Goal: Transaction & Acquisition: Download file/media

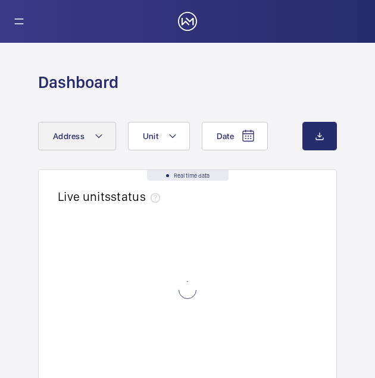
click at [100, 141] on mat-icon at bounding box center [99, 136] width 10 height 14
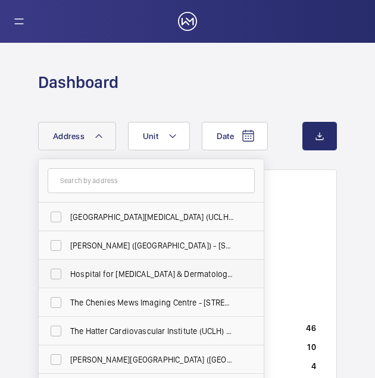
click at [107, 278] on span "Hospital for [MEDICAL_DATA] & Dermatology (UCLH) - [GEOGRAPHIC_DATA], [GEOGRAPH…" at bounding box center [152, 274] width 164 height 12
click at [68, 278] on input "Hospital for [MEDICAL_DATA] & Dermatology (UCLH) - [GEOGRAPHIC_DATA], [GEOGRAPH…" at bounding box center [56, 274] width 24 height 24
checkbox input "true"
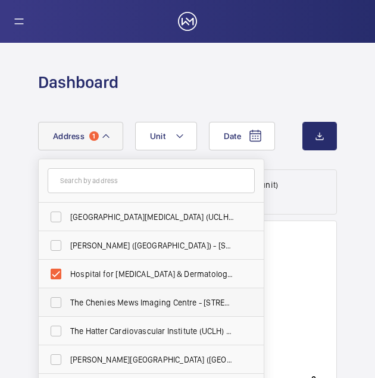
click at [128, 304] on span "The Chenies Mews Imaging Centre - [STREET_ADDRESS]" at bounding box center [152, 303] width 164 height 12
click at [68, 304] on input "The Chenies Mews Imaging Centre - [STREET_ADDRESS]" at bounding box center [56, 303] width 24 height 24
checkbox input "true"
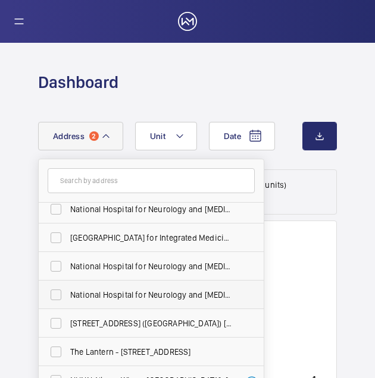
scroll to position [238, 0]
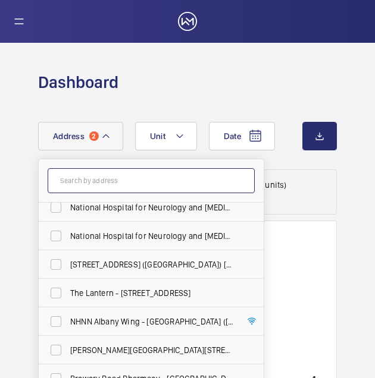
click at [134, 183] on input "text" at bounding box center [151, 180] width 207 height 25
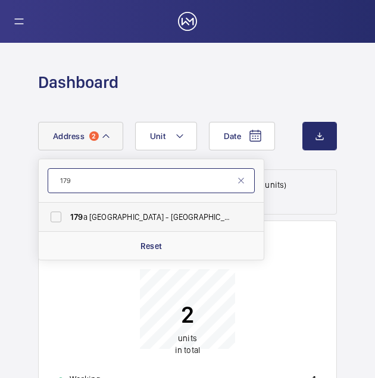
type input "179"
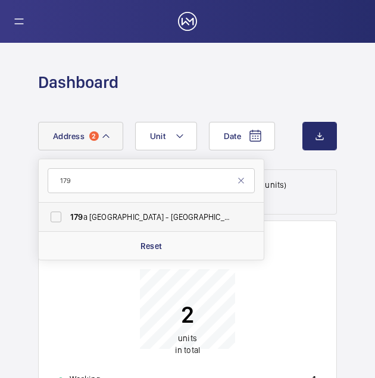
click at [104, 212] on span "[STREET_ADDRESS] (Fitzrovia) [STREET_ADDRESS]" at bounding box center [152, 217] width 164 height 12
click at [68, 212] on input "[STREET_ADDRESS] (Fitzrovia) [STREET_ADDRESS]" at bounding box center [56, 217] width 24 height 24
checkbox input "true"
click at [243, 182] on mat-icon at bounding box center [241, 181] width 10 height 10
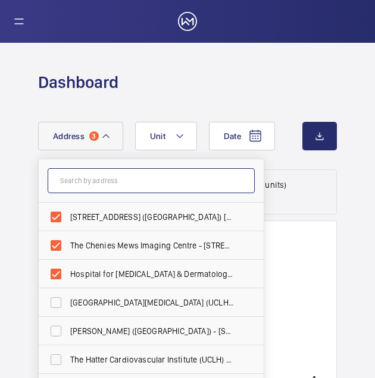
click at [96, 180] on input "text" at bounding box center [151, 180] width 207 height 25
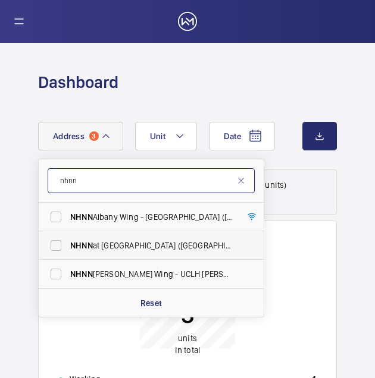
type input "nhnn"
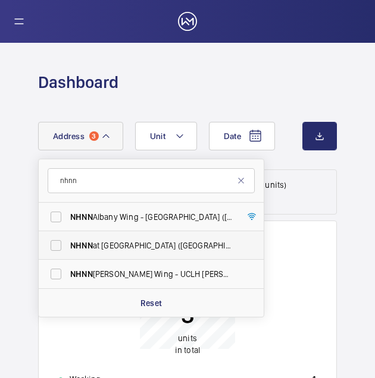
click at [95, 252] on label "NHNN at [GEOGRAPHIC_DATA] ([GEOGRAPHIC_DATA]), [STREET_ADDRESS]" at bounding box center [142, 245] width 207 height 29
click at [68, 252] on input "NHNN at [GEOGRAPHIC_DATA] ([GEOGRAPHIC_DATA]), [STREET_ADDRESS]" at bounding box center [56, 246] width 24 height 24
checkbox input "true"
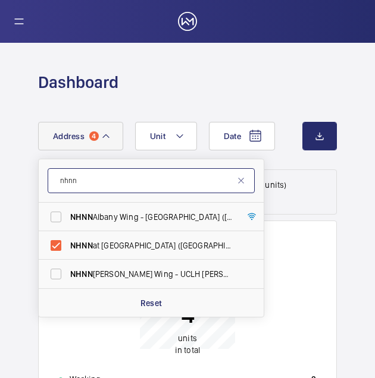
click at [89, 184] on input "nhnn" at bounding box center [151, 180] width 207 height 25
type input "n"
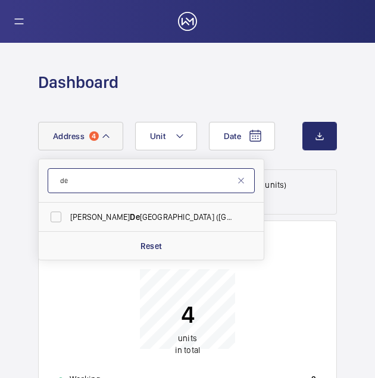
type input "d"
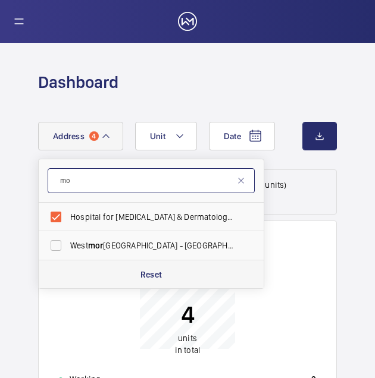
type input "m"
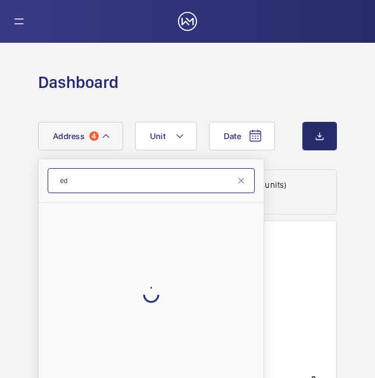
type input "e"
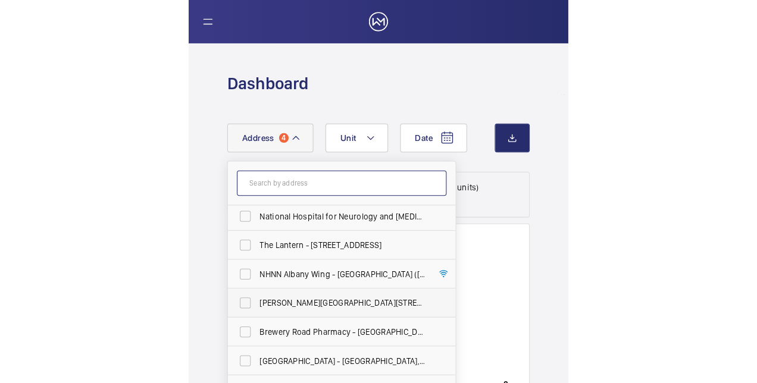
scroll to position [330, 0]
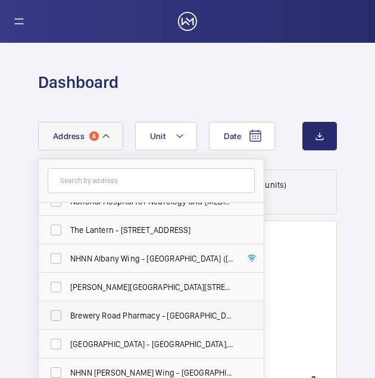
click at [143, 318] on span "Brewery Road Pharmacy - [GEOGRAPHIC_DATA] ([GEOGRAPHIC_DATA]), [STREET_ADDRESS]" at bounding box center [152, 316] width 164 height 12
click at [68, 318] on input "Brewery Road Pharmacy - [GEOGRAPHIC_DATA] ([GEOGRAPHIC_DATA]), [STREET_ADDRESS]" at bounding box center [56, 316] width 24 height 24
checkbox input "true"
drag, startPoint x: 306, startPoint y: 235, endPoint x: 304, endPoint y: 228, distance: 7.0
click at [308, 233] on wm-front-card-header "Real time data Live units status﻿" at bounding box center [187, 238] width 297 height 34
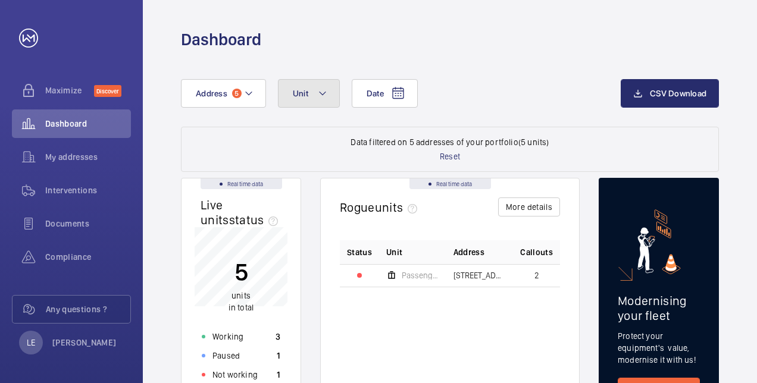
click at [320, 101] on button "Unit" at bounding box center [309, 93] width 62 height 29
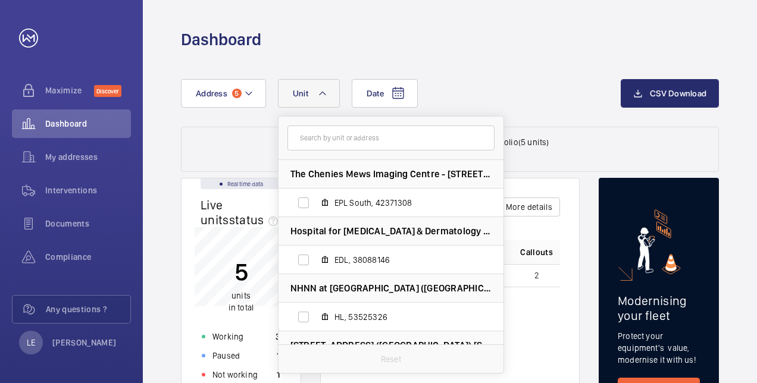
click at [374, 108] on div "Date Address 5 Unit The Chenies Mews Imaging Centre - [STREET_ADDRESS][GEOGRAPH…" at bounding box center [450, 103] width 538 height 48
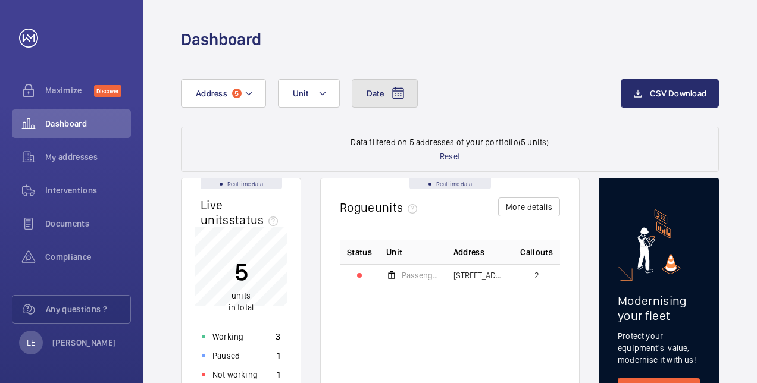
click at [374, 96] on mat-icon at bounding box center [398, 93] width 14 height 14
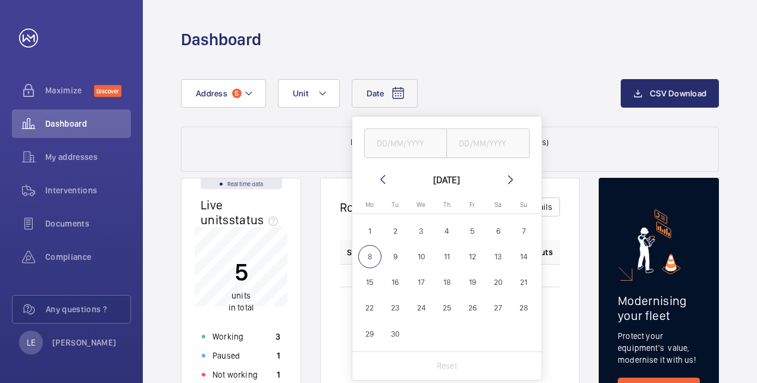
click at [374, 101] on div "Date [DATE] [DATE] Mo [DATE] Tu [DATE] We [DATE] Th [DATE] Fr [DATE] Sa [DATE] …" at bounding box center [401, 93] width 440 height 29
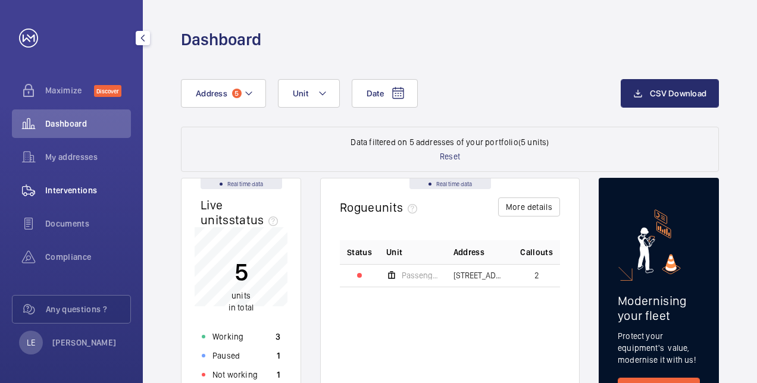
click at [73, 193] on span "Interventions" at bounding box center [88, 190] width 86 height 12
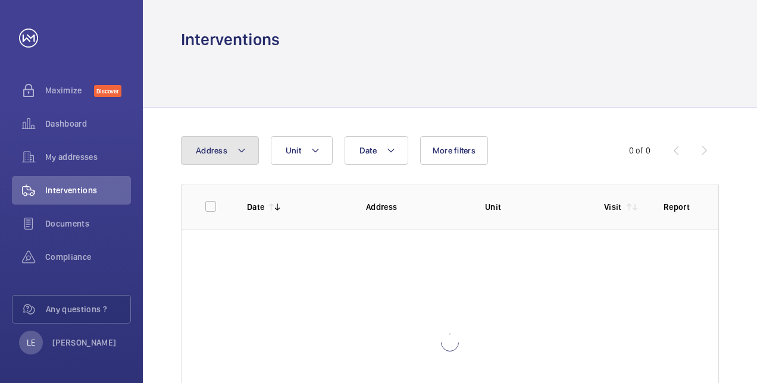
click at [238, 148] on mat-icon at bounding box center [242, 150] width 10 height 14
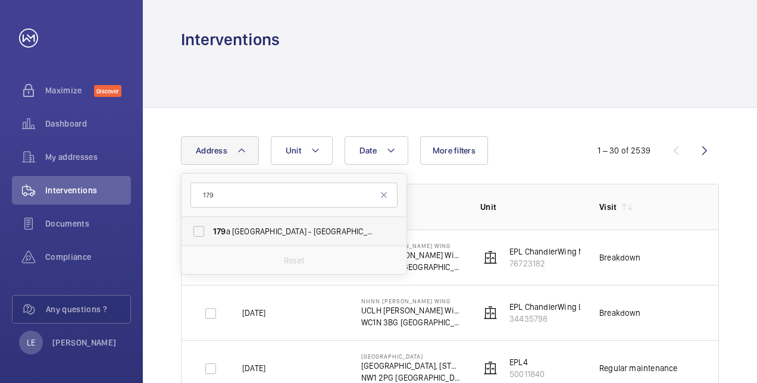
type input "179"
click at [239, 230] on span "[STREET_ADDRESS] (Fitzrovia) [STREET_ADDRESS]" at bounding box center [295, 231] width 164 height 12
click at [211, 230] on input "[STREET_ADDRESS] (Fitzrovia) [STREET_ADDRESS]" at bounding box center [199, 232] width 24 height 24
checkbox input "true"
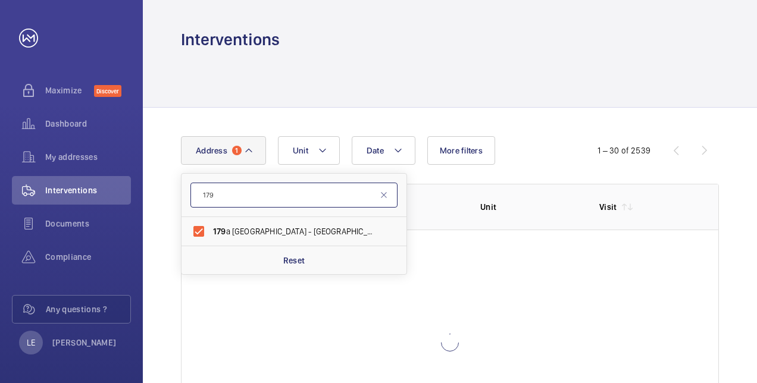
click at [255, 192] on input "179" at bounding box center [293, 195] width 207 height 25
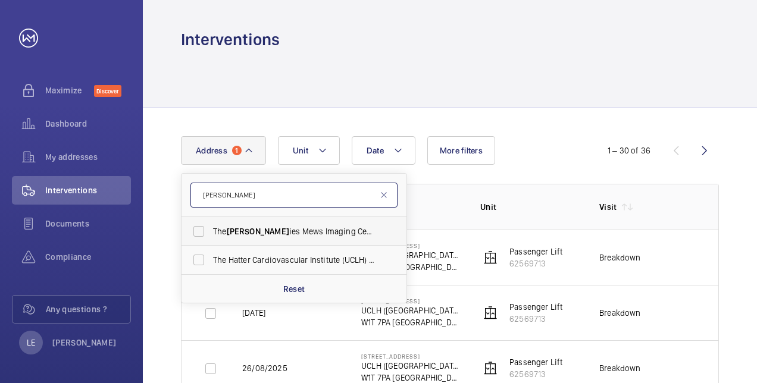
type input "[PERSON_NAME]"
click at [232, 228] on span "[PERSON_NAME]" at bounding box center [258, 232] width 62 height 10
click at [211, 228] on input "The Chen ies Mews Imaging Centre - [STREET_ADDRESS]" at bounding box center [199, 232] width 24 height 24
checkbox input "true"
click at [262, 183] on input "[PERSON_NAME]" at bounding box center [293, 195] width 207 height 25
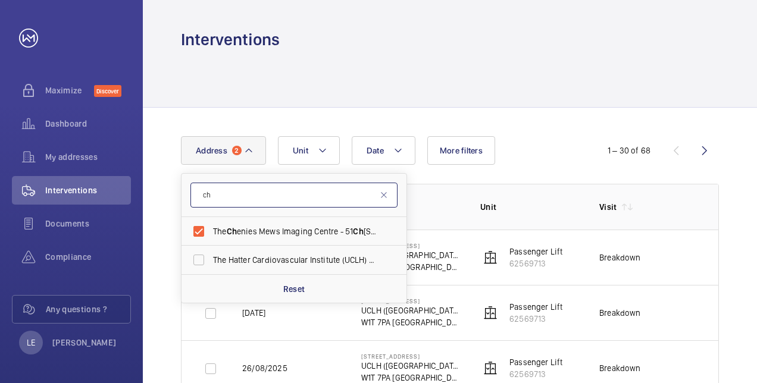
type input "c"
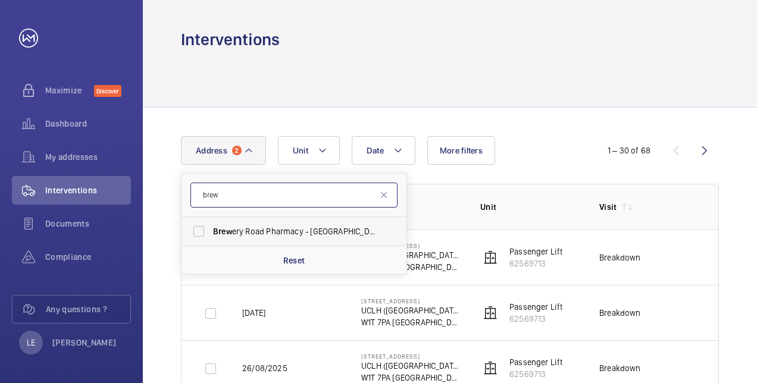
type input "brew"
click at [267, 220] on label "Brew ery Road Pharmacy - [GEOGRAPHIC_DATA] ([GEOGRAPHIC_DATA]), [STREET_ADDRESS]" at bounding box center [284, 231] width 207 height 29
click at [211, 220] on input "Brew ery Road Pharmacy - [GEOGRAPHIC_DATA] ([GEOGRAPHIC_DATA]), [STREET_ADDRESS]" at bounding box center [199, 232] width 24 height 24
checkbox input "true"
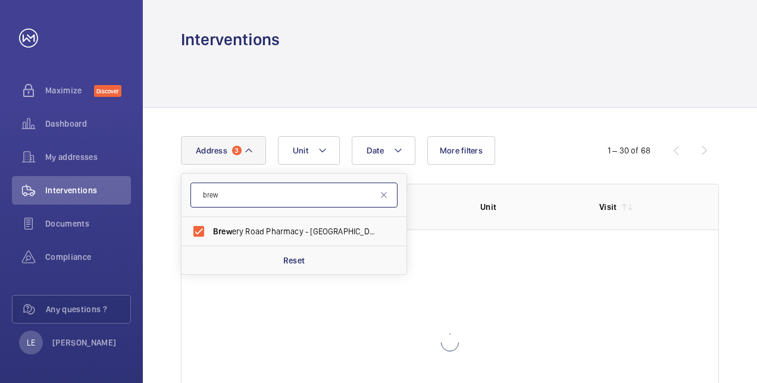
click at [265, 193] on input "brew" at bounding box center [293, 195] width 207 height 25
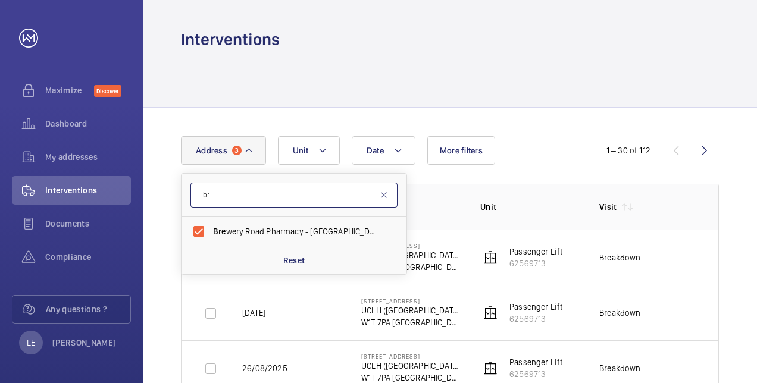
type input "b"
type input "[PERSON_NAME]"
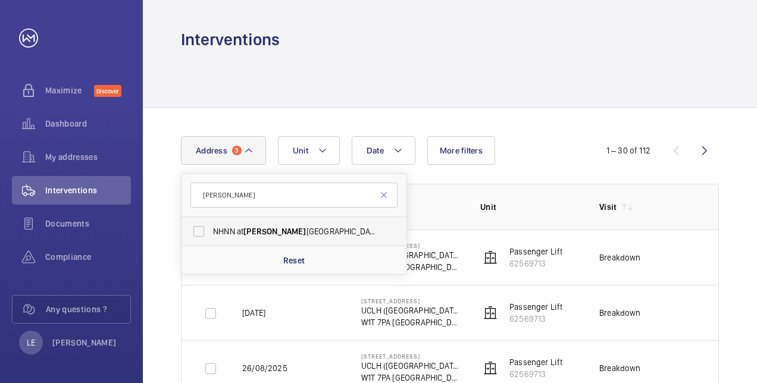
click at [277, 234] on span "NHNN at [PERSON_NAME][GEOGRAPHIC_DATA] ([GEOGRAPHIC_DATA]), [STREET_ADDRESS][PE…" at bounding box center [295, 231] width 164 height 12
click at [211, 234] on input "NHNN at [PERSON_NAME][GEOGRAPHIC_DATA] ([GEOGRAPHIC_DATA]), [STREET_ADDRESS][PE…" at bounding box center [199, 232] width 24 height 24
checkbox input "true"
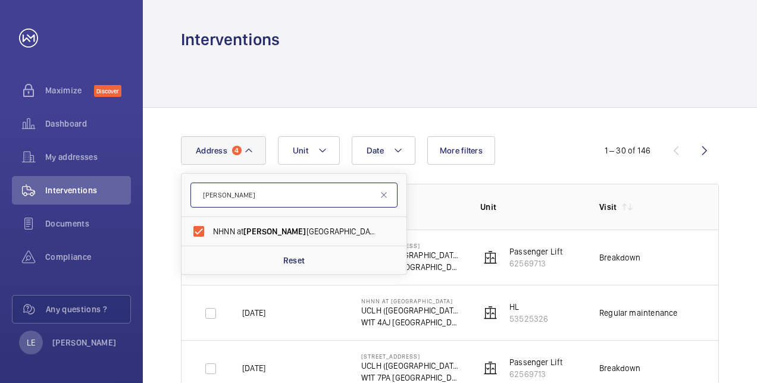
click at [239, 193] on input "[PERSON_NAME]" at bounding box center [293, 195] width 207 height 25
type input "c"
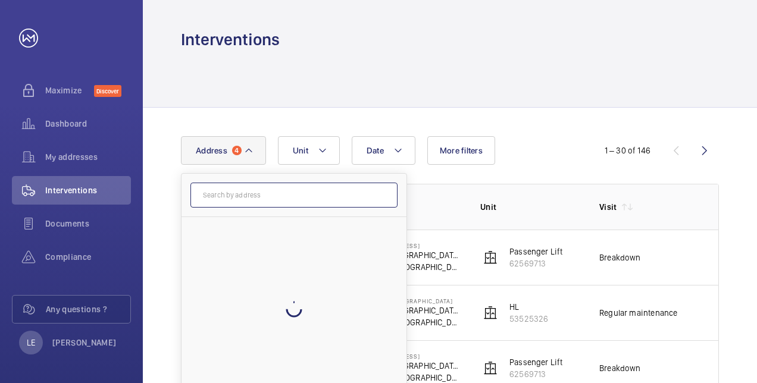
type input "h"
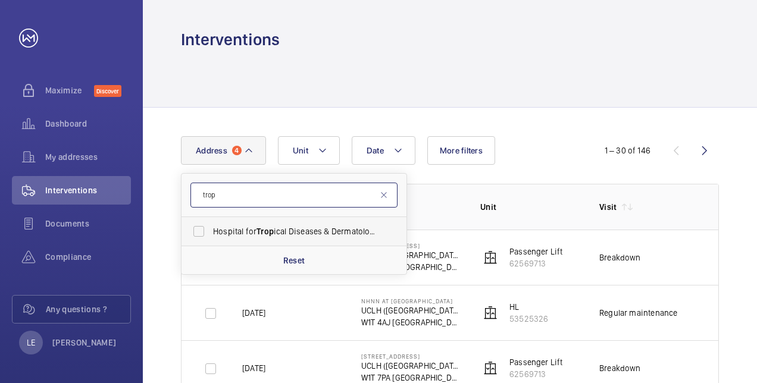
type input "trop"
click at [261, 231] on span "Trop" at bounding box center [264, 232] width 17 height 10
click at [211, 231] on input "Hospital for Trop ical Diseases & Dermatology (UCLH) - [GEOGRAPHIC_DATA], [GEOG…" at bounding box center [199, 232] width 24 height 24
checkbox input "true"
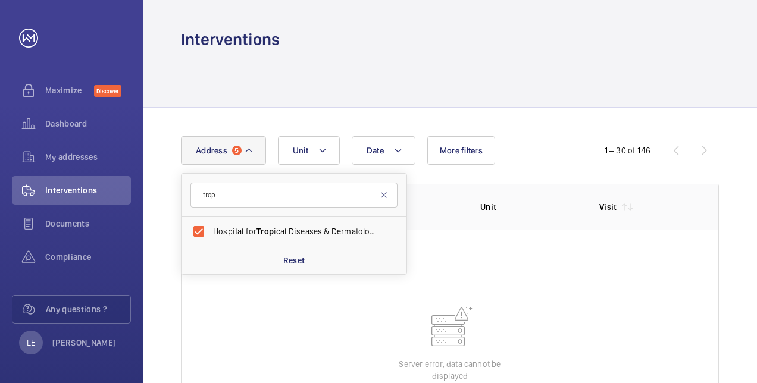
click at [374, 151] on div "Date Address 5 trop Hospital for Trop ical Diseases & Dermatology (UCLH) - [GEO…" at bounding box center [378, 150] width 395 height 29
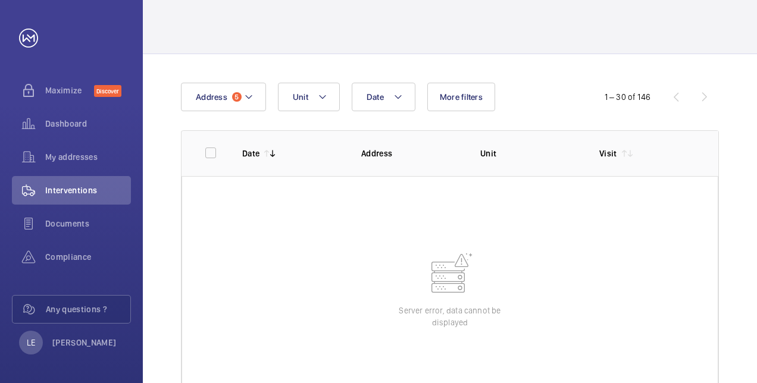
scroll to position [101, 0]
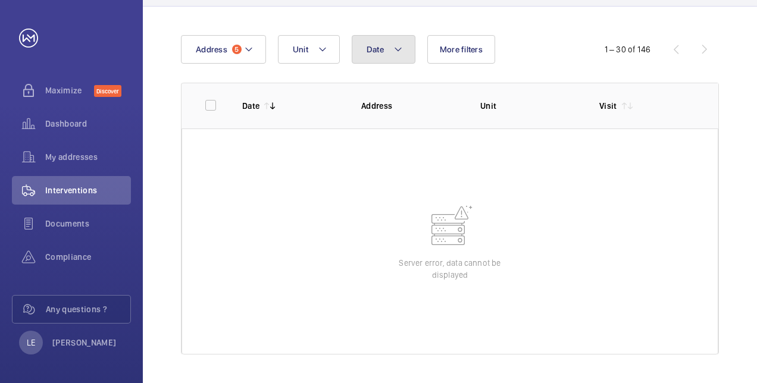
click at [374, 55] on button "Date" at bounding box center [384, 49] width 64 height 29
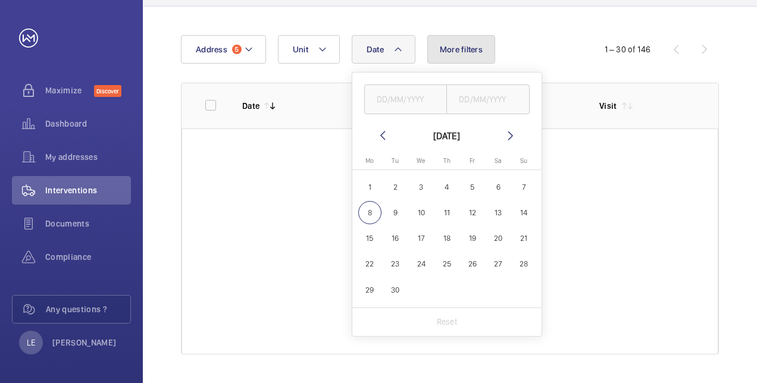
click at [374, 54] on span "More filters" at bounding box center [461, 50] width 43 height 10
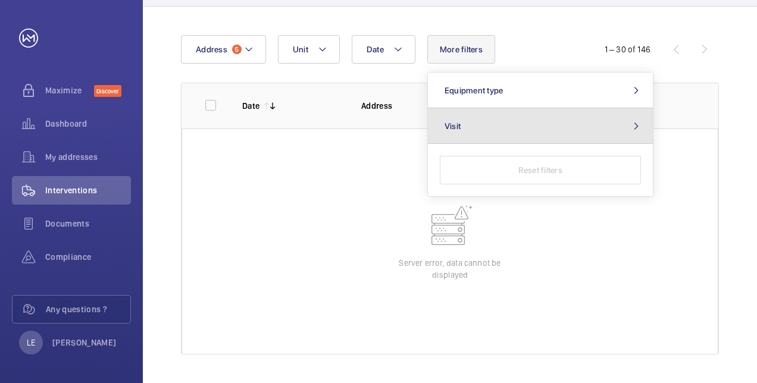
click at [374, 123] on button "Visit" at bounding box center [540, 126] width 225 height 36
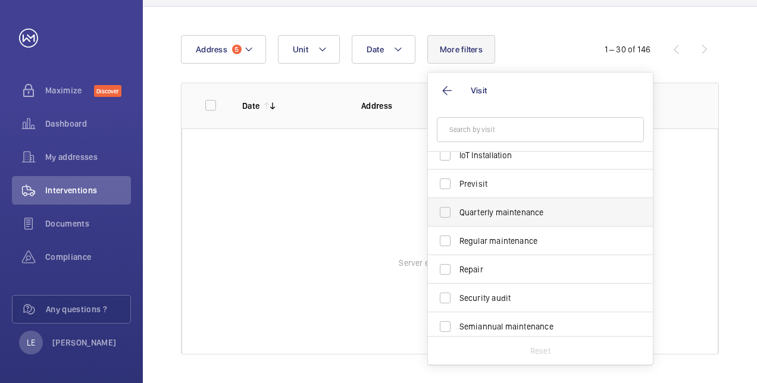
scroll to position [127, 0]
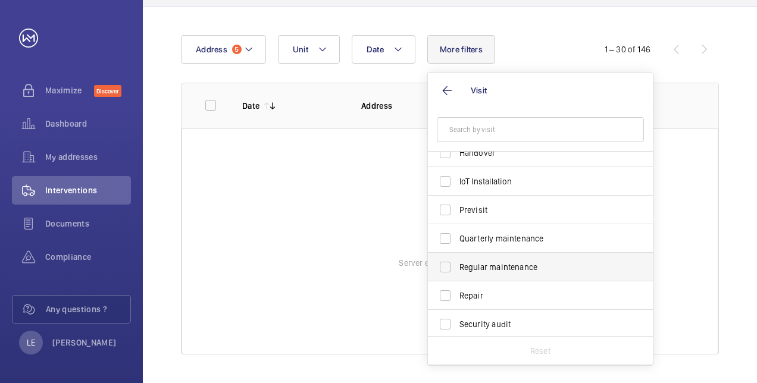
drag, startPoint x: 509, startPoint y: 260, endPoint x: 505, endPoint y: 255, distance: 6.3
click at [374, 259] on label "Regular maintenance" at bounding box center [531, 267] width 207 height 29
click at [374, 259] on input "Regular maintenance" at bounding box center [445, 267] width 24 height 24
checkbox input "true"
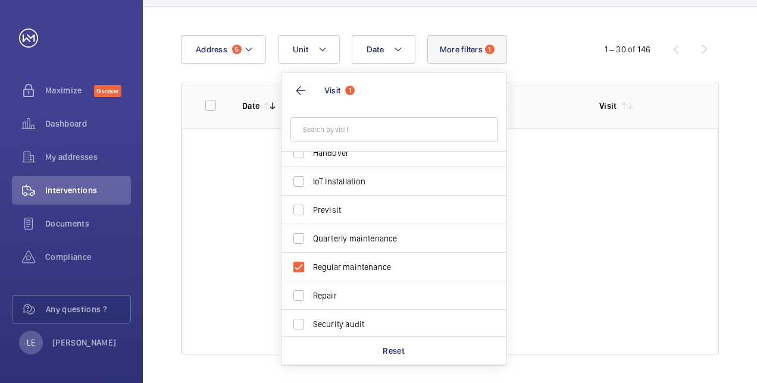
click at [374, 80] on wm-front-table "Date Address 5 Unit More filters 1 Visit 1 Annual maintenance Breakdown Client …" at bounding box center [450, 194] width 538 height 319
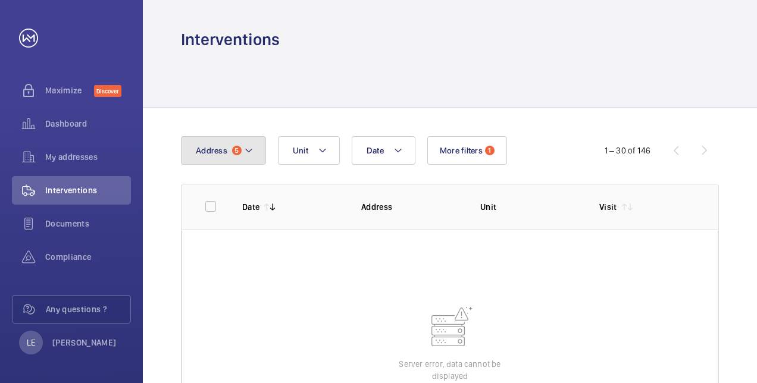
click at [247, 161] on button "Address 5" at bounding box center [223, 150] width 85 height 29
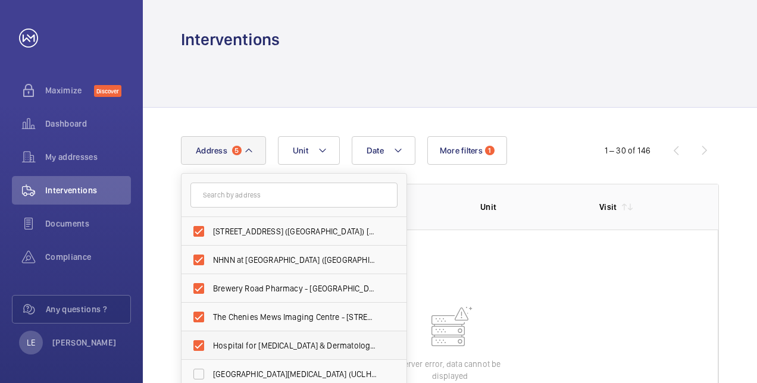
click at [230, 350] on span "Hospital for [MEDICAL_DATA] & Dermatology (UCLH) - [GEOGRAPHIC_DATA], [GEOGRAPH…" at bounding box center [295, 346] width 164 height 12
click at [211, 350] on input "Hospital for [MEDICAL_DATA] & Dermatology (UCLH) - [GEOGRAPHIC_DATA], [GEOGRAPH…" at bounding box center [199, 346] width 24 height 24
checkbox input "false"
click at [374, 184] on th "Unit" at bounding box center [520, 207] width 119 height 46
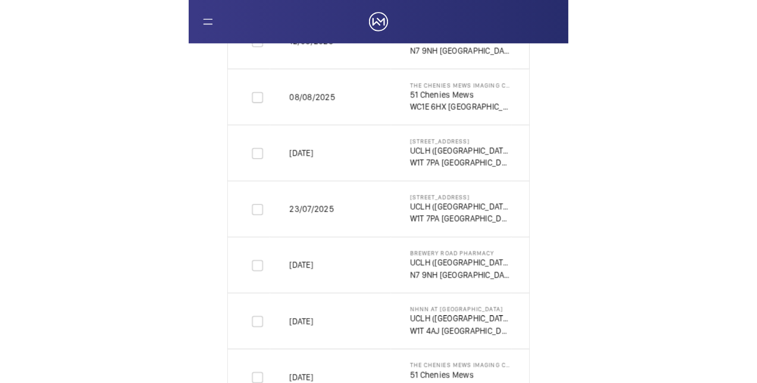
scroll to position [119, 0]
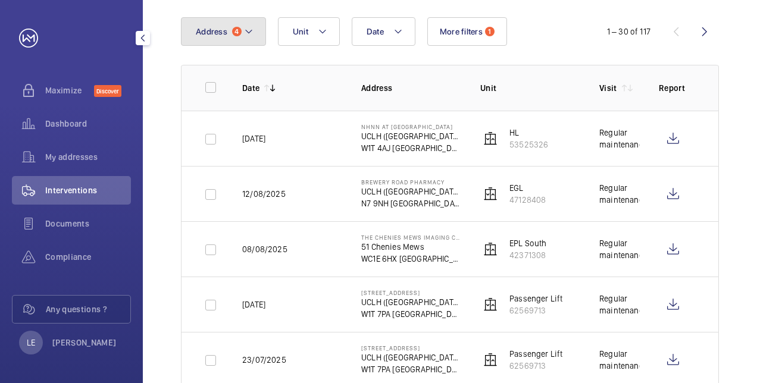
click at [215, 34] on span "Address" at bounding box center [212, 32] width 32 height 10
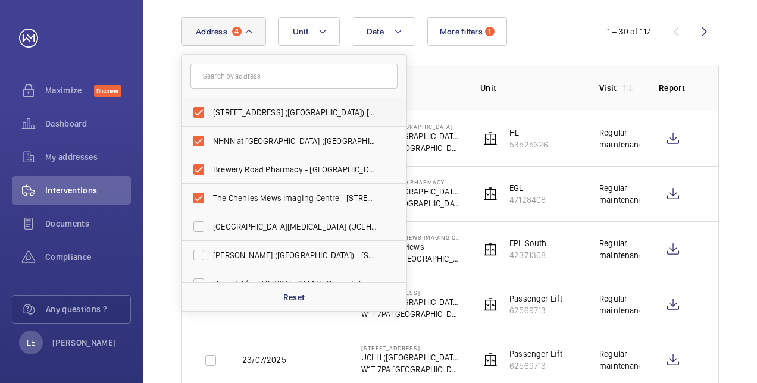
click at [224, 104] on label "[STREET_ADDRESS] ([GEOGRAPHIC_DATA]) [STREET_ADDRESS]" at bounding box center [284, 112] width 207 height 29
click at [211, 104] on input "[STREET_ADDRESS] ([GEOGRAPHIC_DATA]) [STREET_ADDRESS]" at bounding box center [199, 113] width 24 height 24
checkbox input "false"
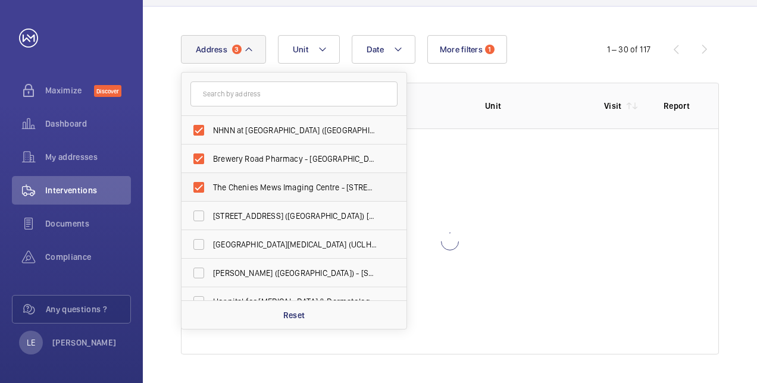
click at [225, 140] on label "NHNN at [GEOGRAPHIC_DATA] ([GEOGRAPHIC_DATA]), [STREET_ADDRESS]" at bounding box center [284, 130] width 207 height 29
click at [211, 140] on input "NHNN at [GEOGRAPHIC_DATA] ([GEOGRAPHIC_DATA]), [STREET_ADDRESS]" at bounding box center [199, 130] width 24 height 24
checkbox input "false"
click at [232, 145] on label "The Chenies Mews Imaging Centre - [STREET_ADDRESS]" at bounding box center [284, 159] width 207 height 29
click at [211, 147] on input "The Chenies Mews Imaging Centre - [STREET_ADDRESS]" at bounding box center [199, 159] width 24 height 24
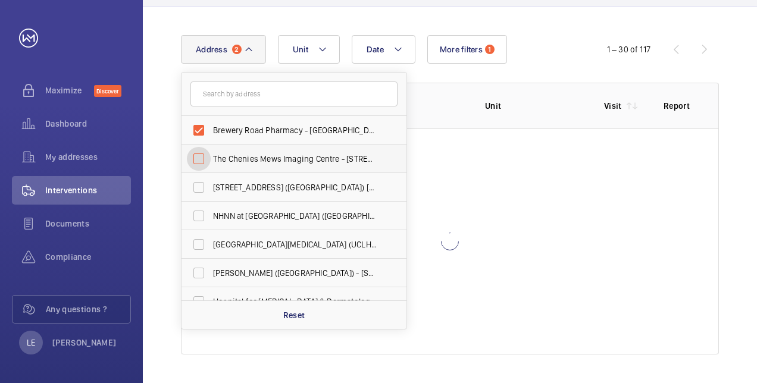
checkbox input "false"
click at [234, 131] on span "Brewery Road Pharmacy - [GEOGRAPHIC_DATA] ([GEOGRAPHIC_DATA]), [STREET_ADDRESS]" at bounding box center [295, 130] width 164 height 12
click at [211, 131] on input "Brewery Road Pharmacy - [GEOGRAPHIC_DATA] ([GEOGRAPHIC_DATA]), [STREET_ADDRESS]" at bounding box center [199, 130] width 24 height 24
checkbox input "false"
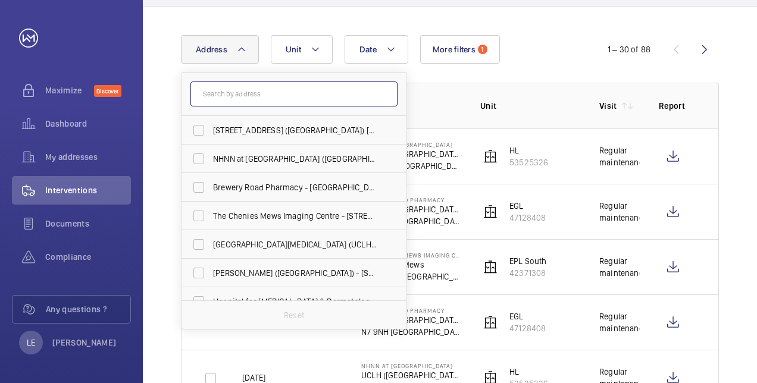
click at [249, 92] on input "text" at bounding box center [293, 93] width 207 height 25
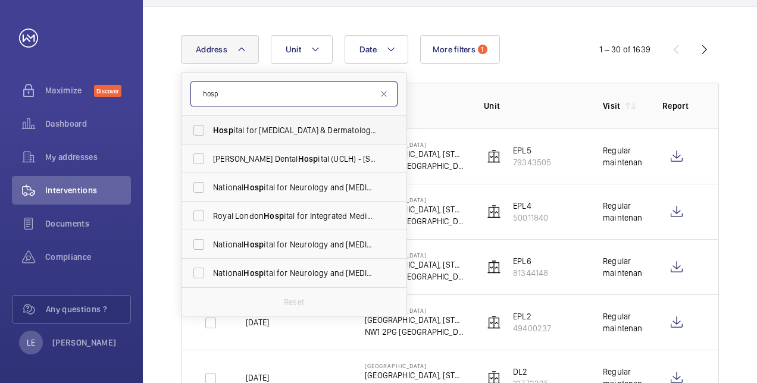
type input "hosp"
click at [267, 124] on span "Hosp ital for [MEDICAL_DATA] & Dermatology (UCLH) - [GEOGRAPHIC_DATA], [GEOGRAP…" at bounding box center [295, 130] width 164 height 12
click at [211, 124] on input "Hosp ital for [MEDICAL_DATA] & Dermatology (UCLH) - [GEOGRAPHIC_DATA], [GEOGRAP…" at bounding box center [199, 130] width 24 height 24
checkbox input "true"
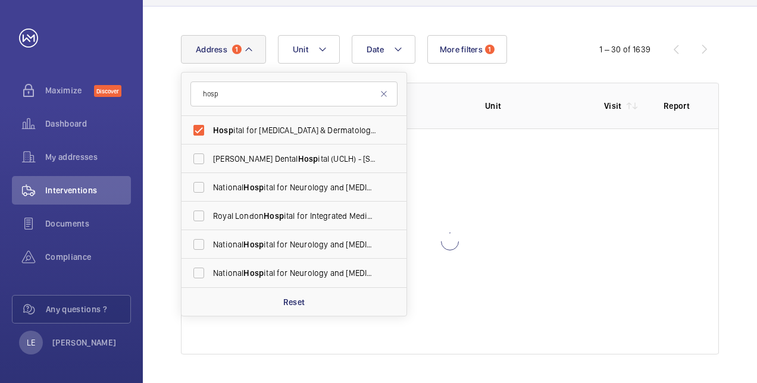
click at [374, 80] on wm-front-table "Date Address 1 hosp Hosp ital for [MEDICAL_DATA] & Dermatology (UCLH) - [GEOGRA…" at bounding box center [450, 194] width 538 height 319
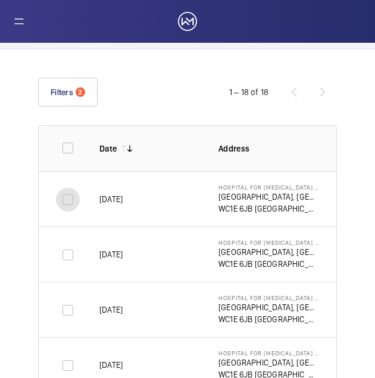
drag, startPoint x: 74, startPoint y: 200, endPoint x: 92, endPoint y: 203, distance: 18.6
click at [74, 200] on input "checkbox" at bounding box center [68, 200] width 24 height 24
checkbox input "true"
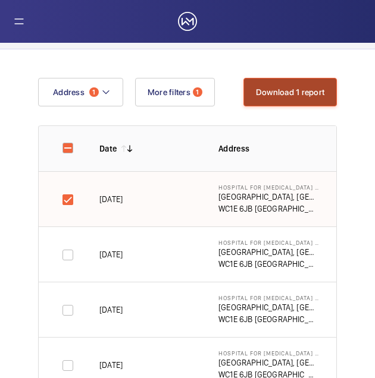
click at [319, 93] on button "Download 1 report" at bounding box center [289, 92] width 93 height 29
